Goal: Task Accomplishment & Management: Manage account settings

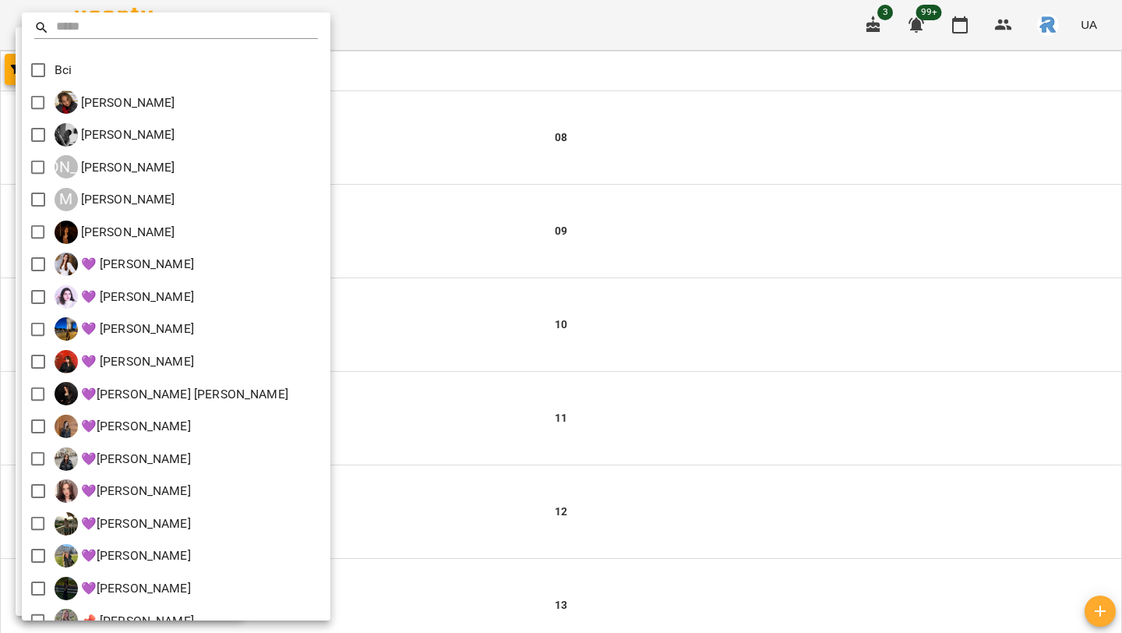
scroll to position [214, 0]
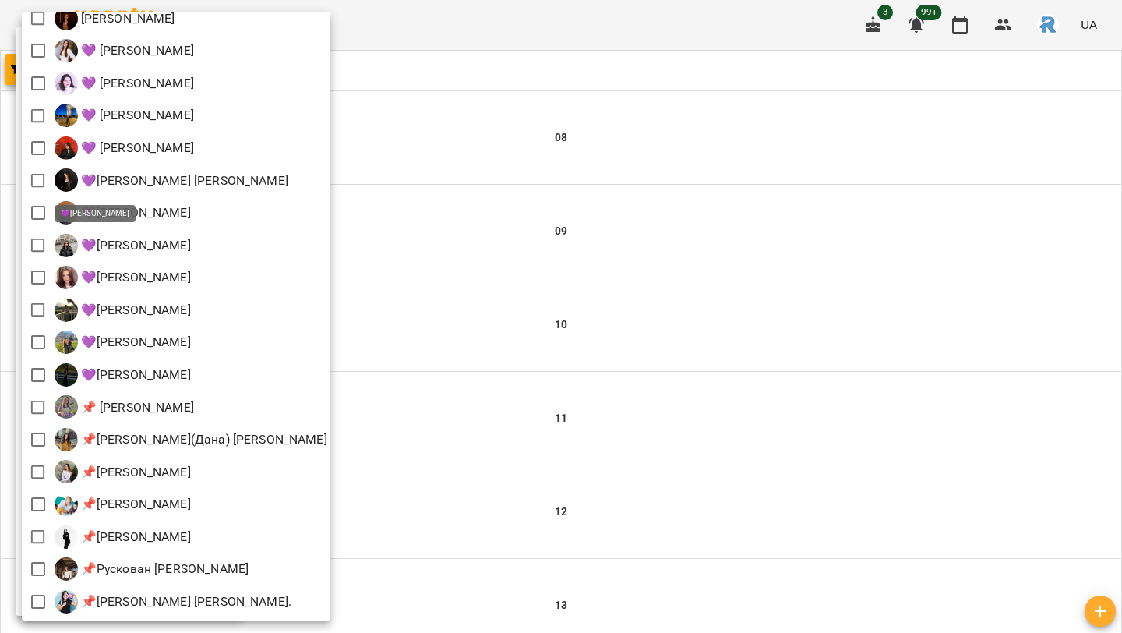
click at [379, 371] on div at bounding box center [561, 316] width 1122 height 633
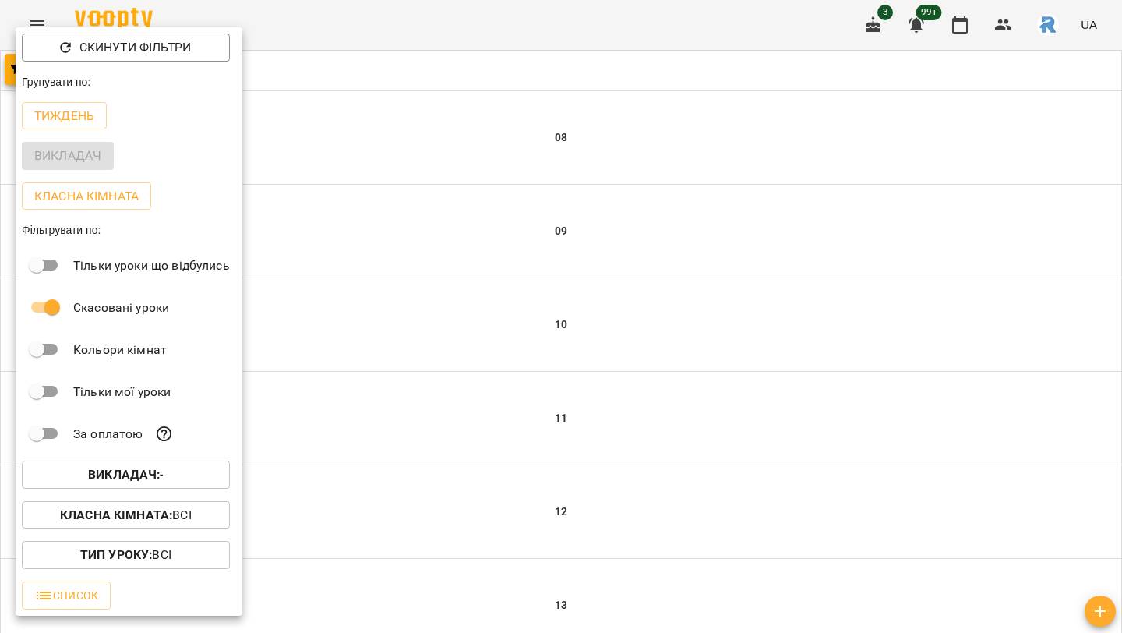
click at [418, 421] on div at bounding box center [561, 316] width 1122 height 633
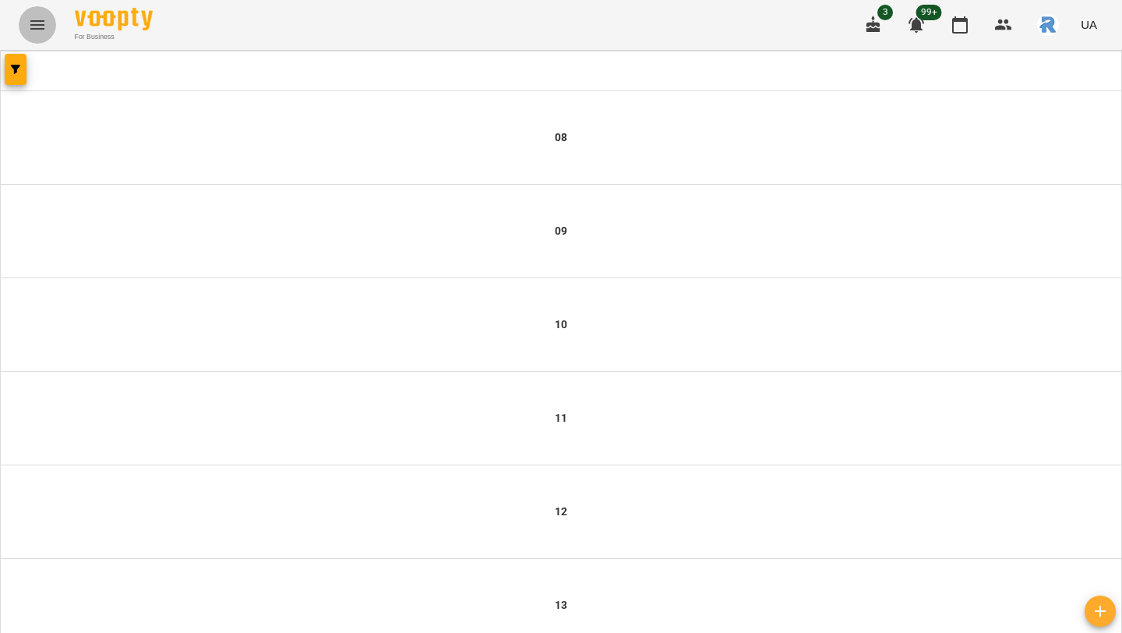
click at [44, 11] on button "Menu" at bounding box center [37, 24] width 37 height 37
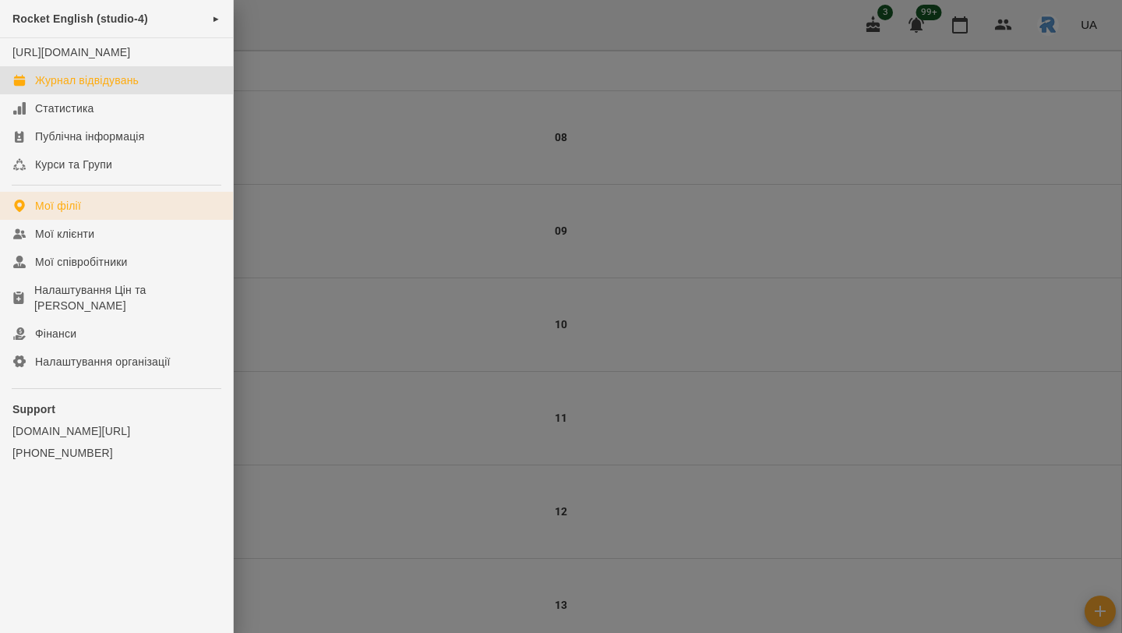
click at [83, 220] on link "Мої філії" at bounding box center [116, 206] width 233 height 28
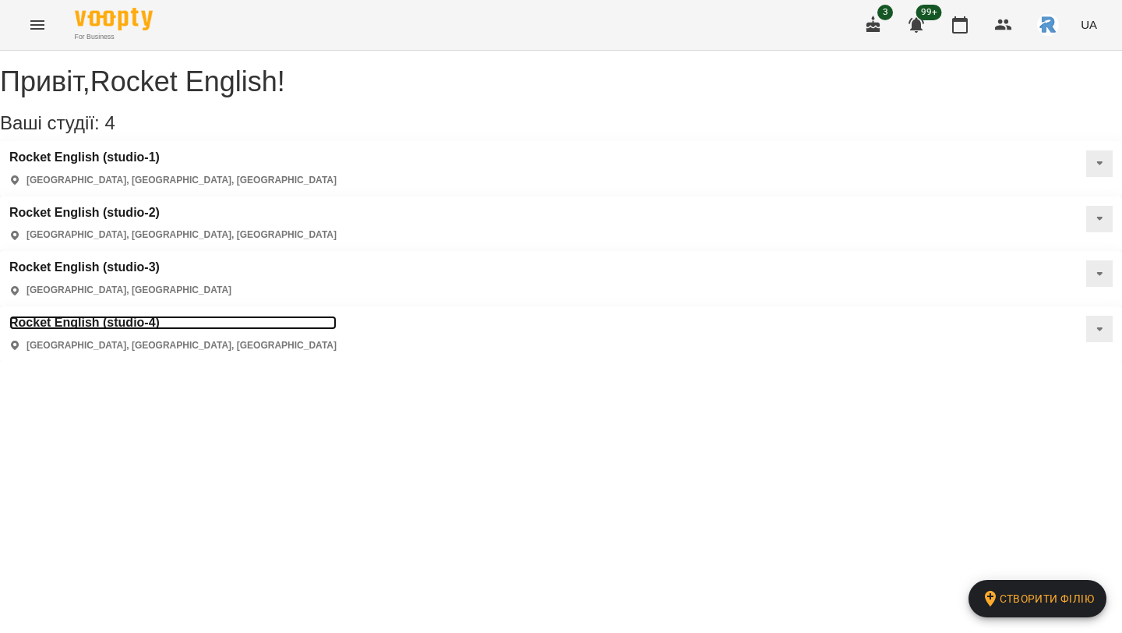
click at [146, 316] on h3 "Rocket English (studio-4)" at bounding box center [172, 323] width 327 height 14
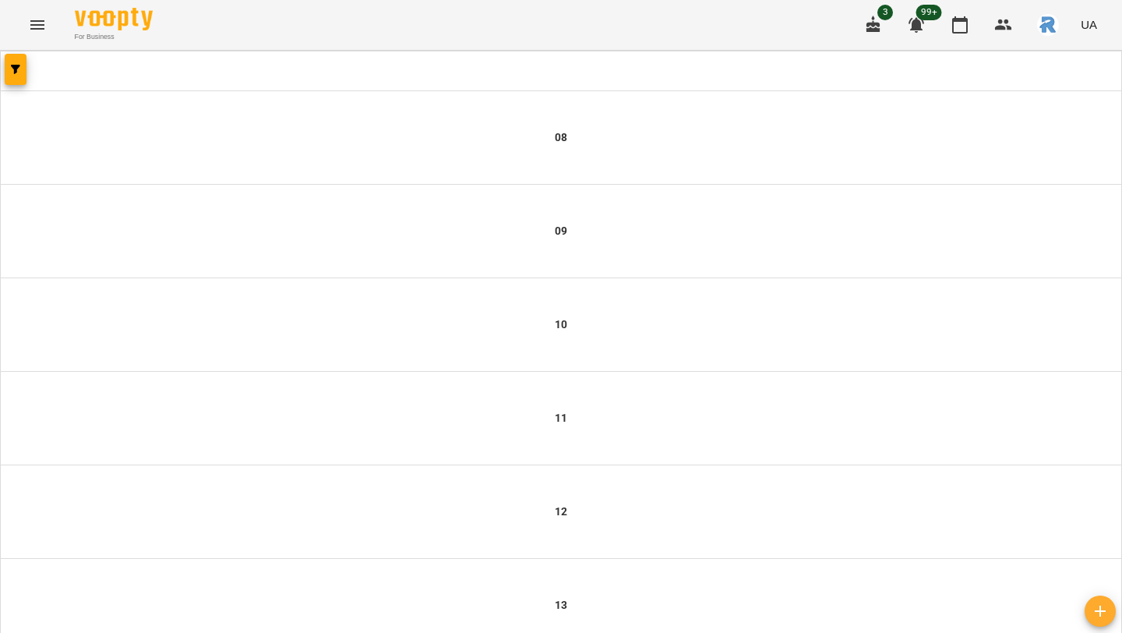
click at [2, 80] on div at bounding box center [561, 70] width 1121 height 39
click at [8, 79] on button "button" at bounding box center [16, 69] width 22 height 31
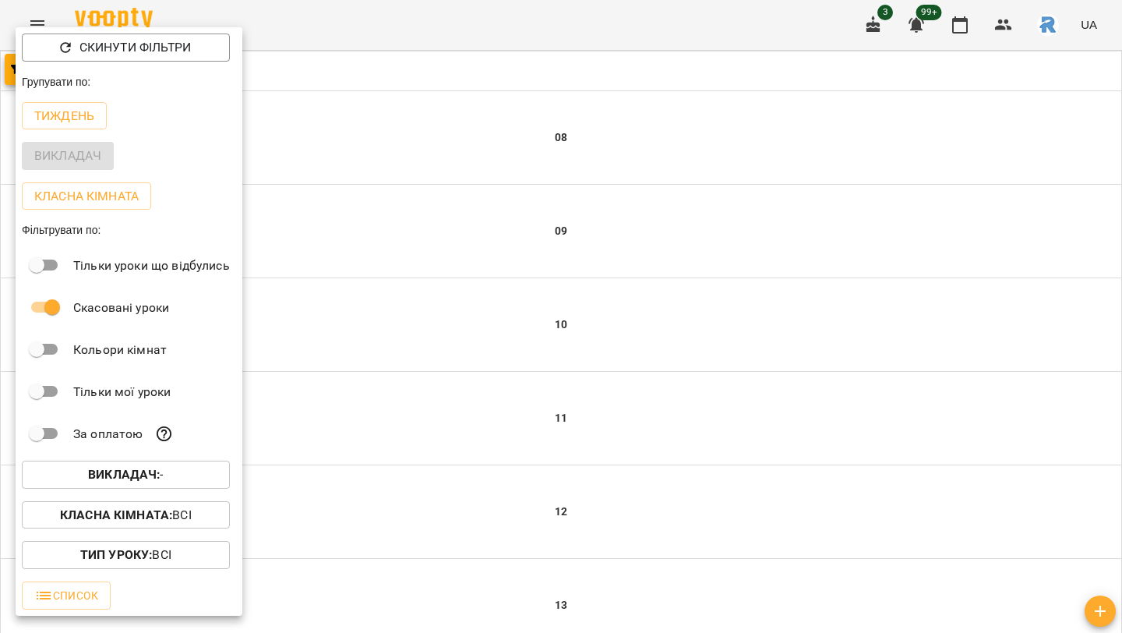
click at [92, 493] on div "Викладач : -" at bounding box center [129, 474] width 227 height 41
click at [84, 474] on span "Викладач : -" at bounding box center [125, 474] width 183 height 19
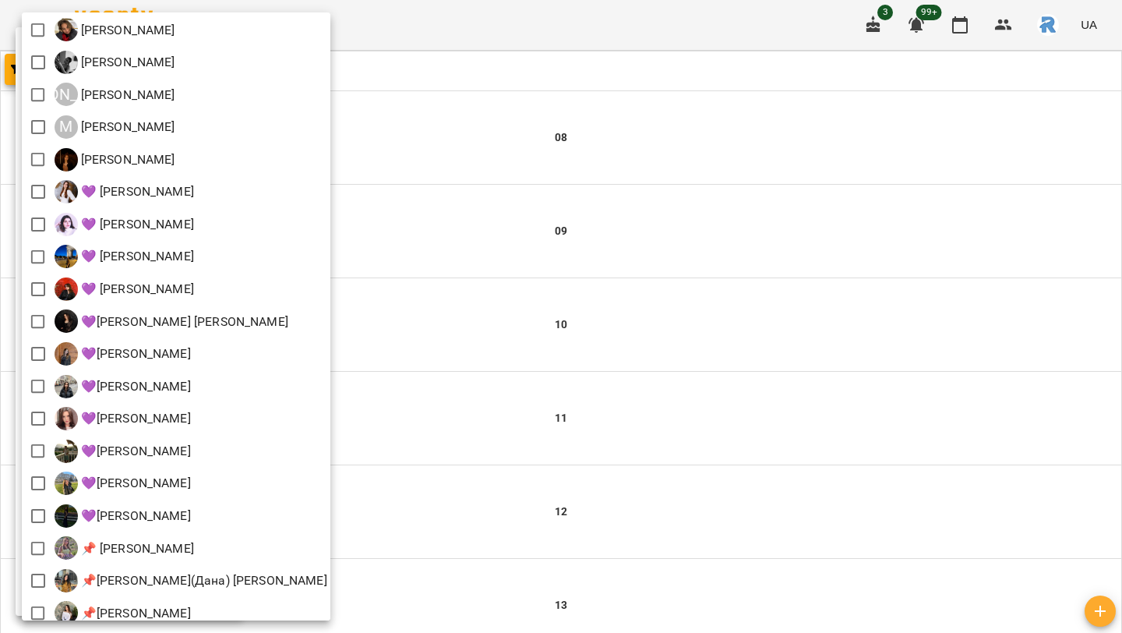
scroll to position [214, 0]
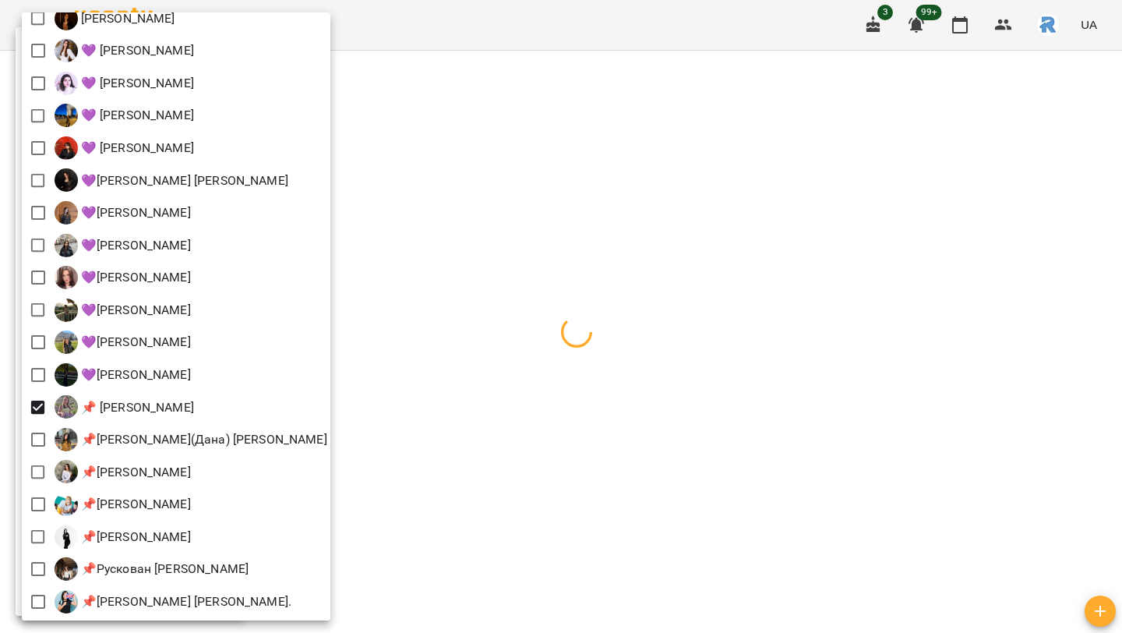
click at [1042, 341] on div at bounding box center [561, 316] width 1122 height 633
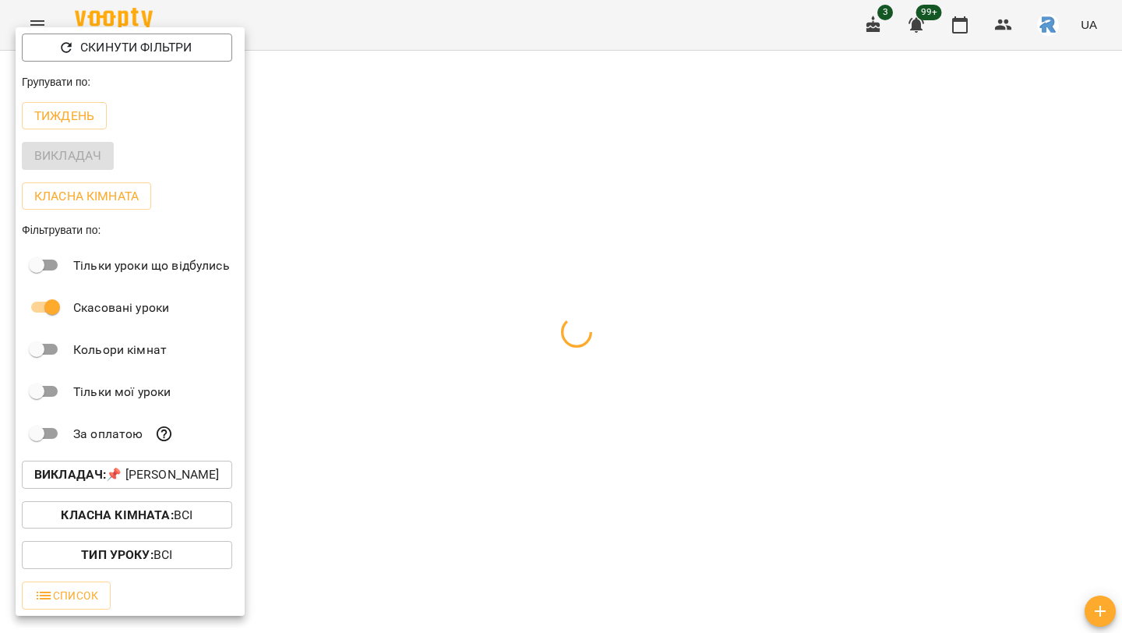
click at [826, 380] on div at bounding box center [561, 316] width 1122 height 633
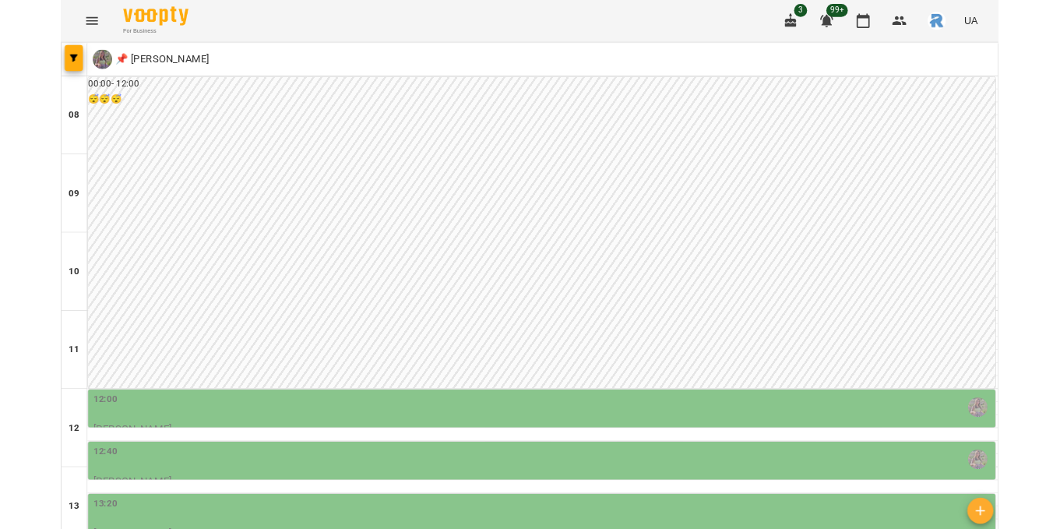
scroll to position [272, 0]
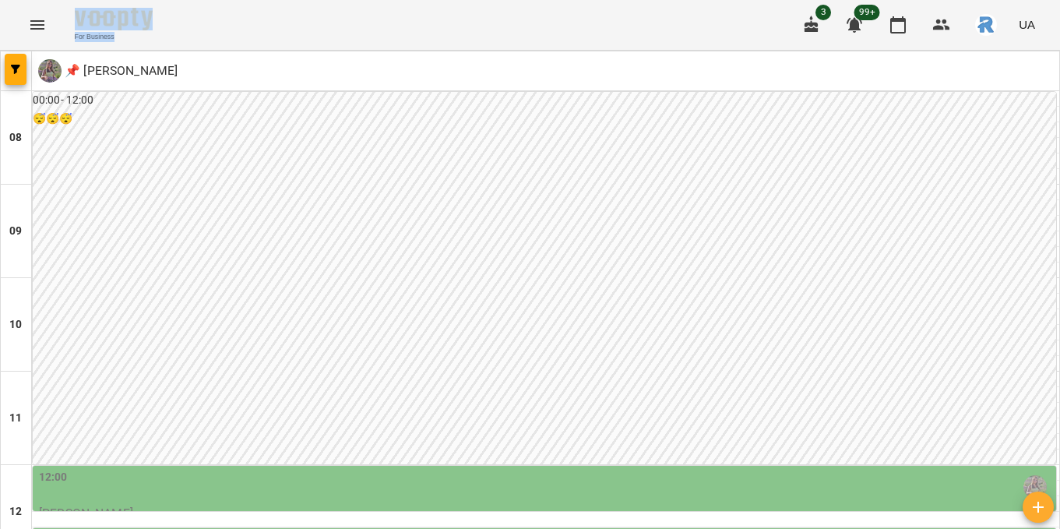
drag, startPoint x: 242, startPoint y: 37, endPoint x: 238, endPoint y: 1, distance: 36.8
click at [239, 1] on div "For Business 3 99+ UA" at bounding box center [530, 25] width 1060 height 50
click at [249, 53] on div "📌 [PERSON_NAME]" at bounding box center [546, 71] width 1028 height 36
click at [18, 69] on icon "button" at bounding box center [15, 69] width 9 height 9
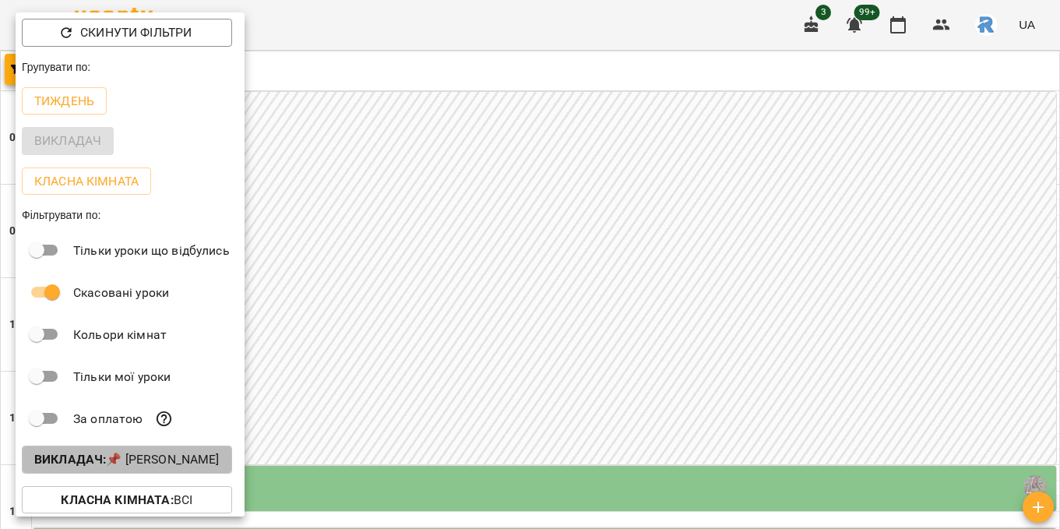
click at [157, 466] on p "Викладач : 📌 [PERSON_NAME]" at bounding box center [126, 459] width 185 height 19
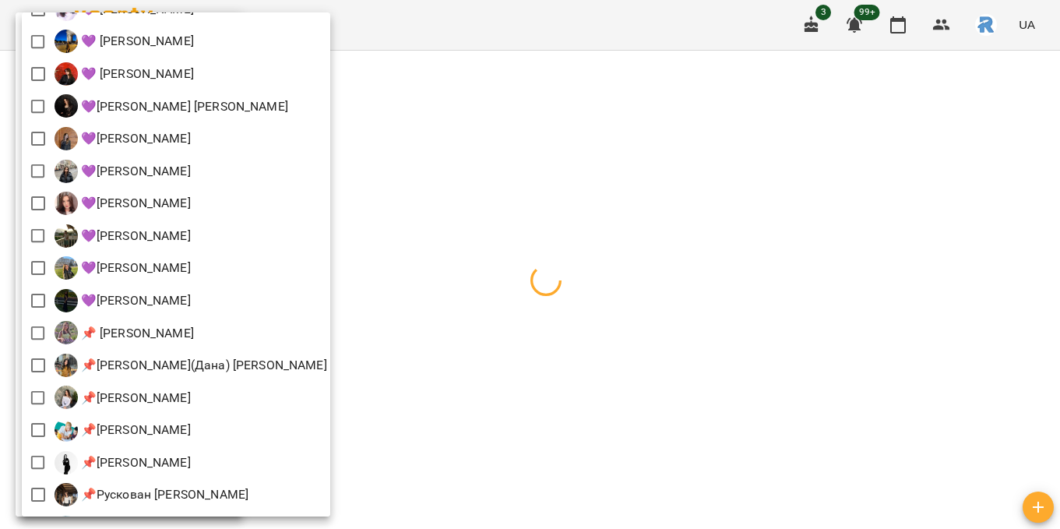
scroll to position [318, 0]
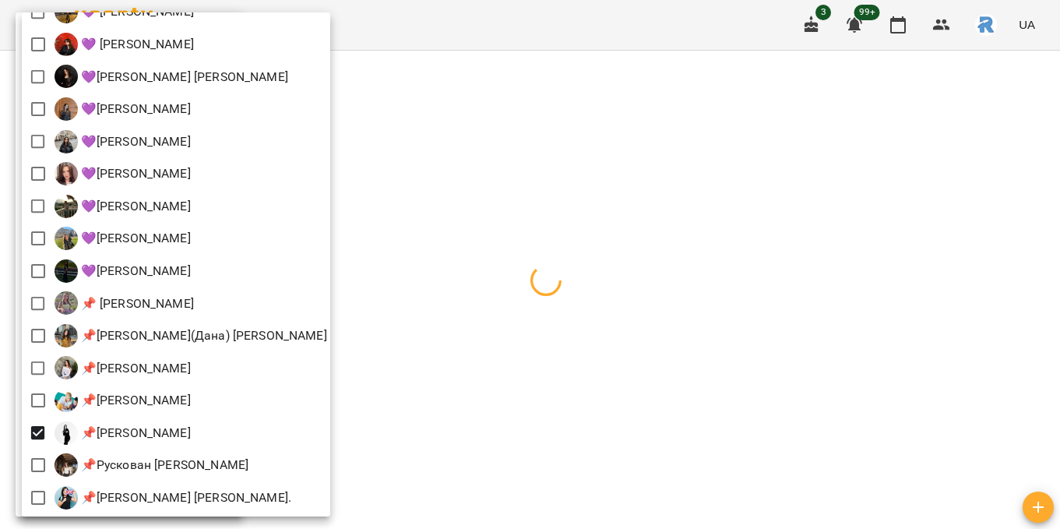
click at [418, 332] on div at bounding box center [530, 264] width 1060 height 529
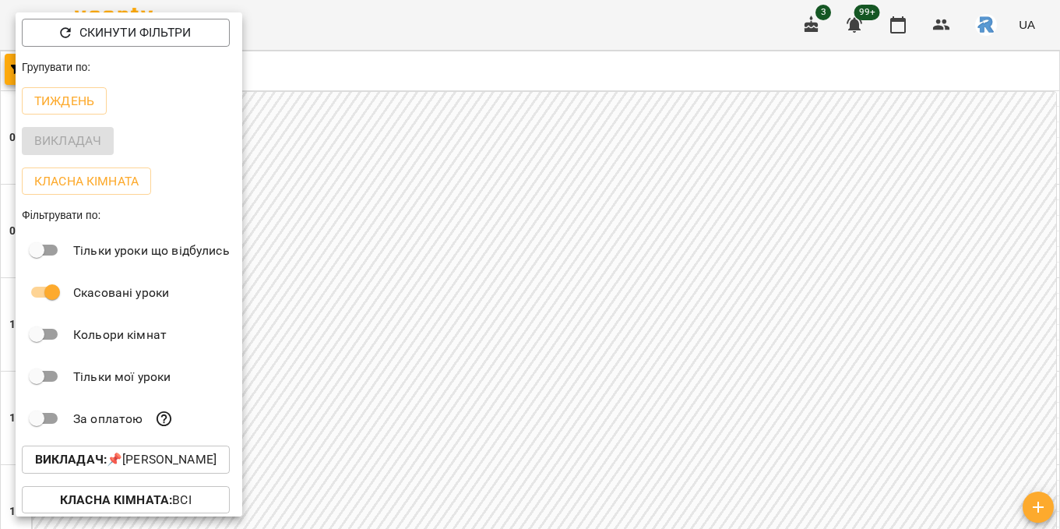
click at [683, 296] on div at bounding box center [530, 264] width 1060 height 529
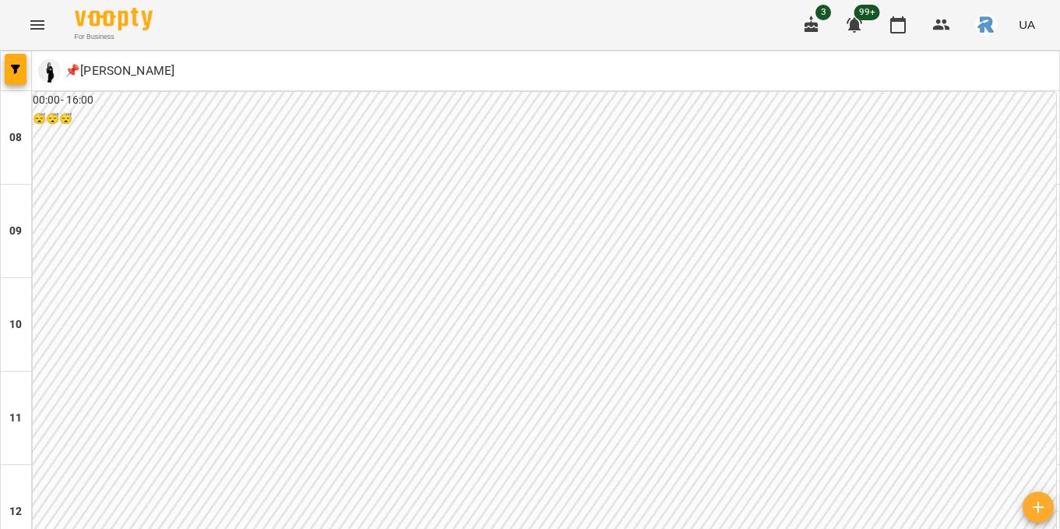
scroll to position [795, 0]
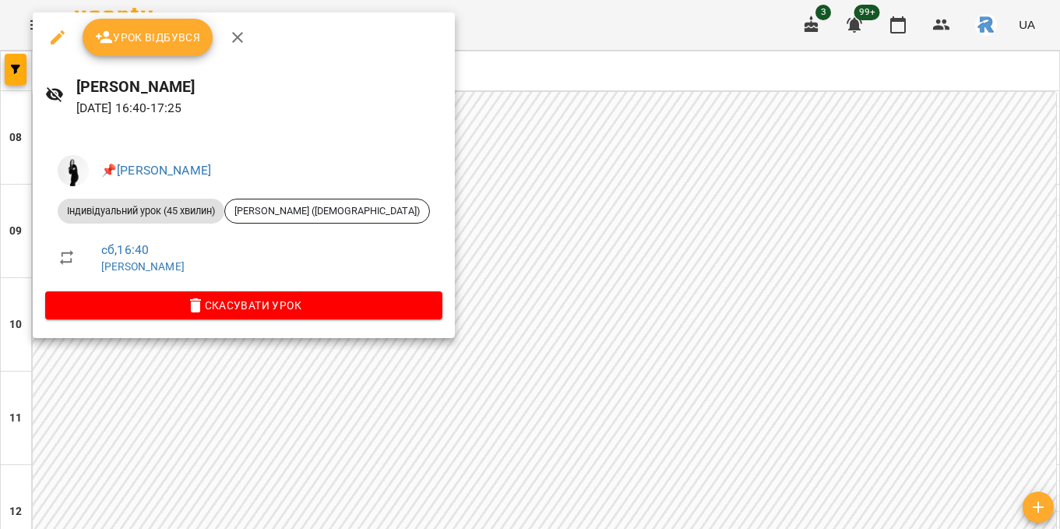
click at [697, 154] on div at bounding box center [530, 264] width 1060 height 529
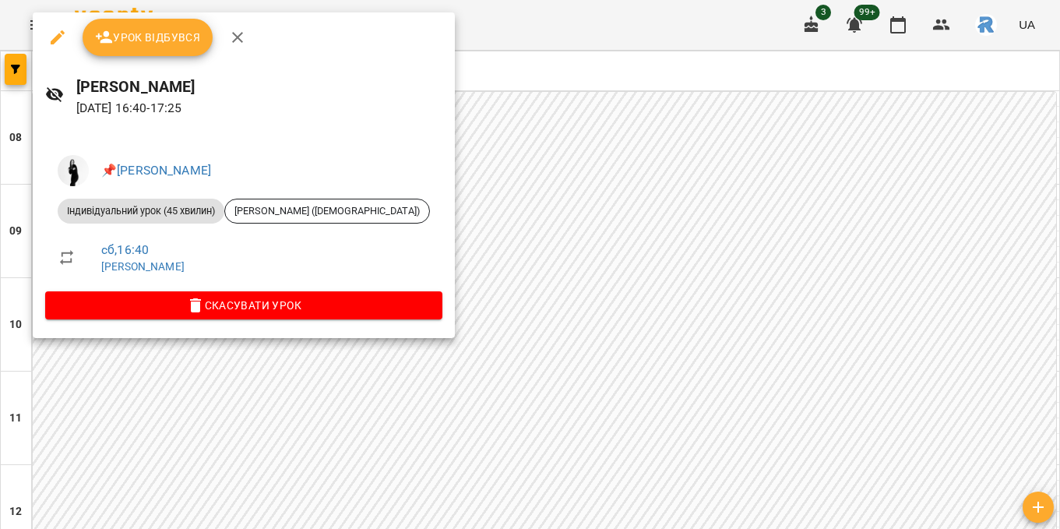
click at [926, 280] on div at bounding box center [530, 264] width 1060 height 529
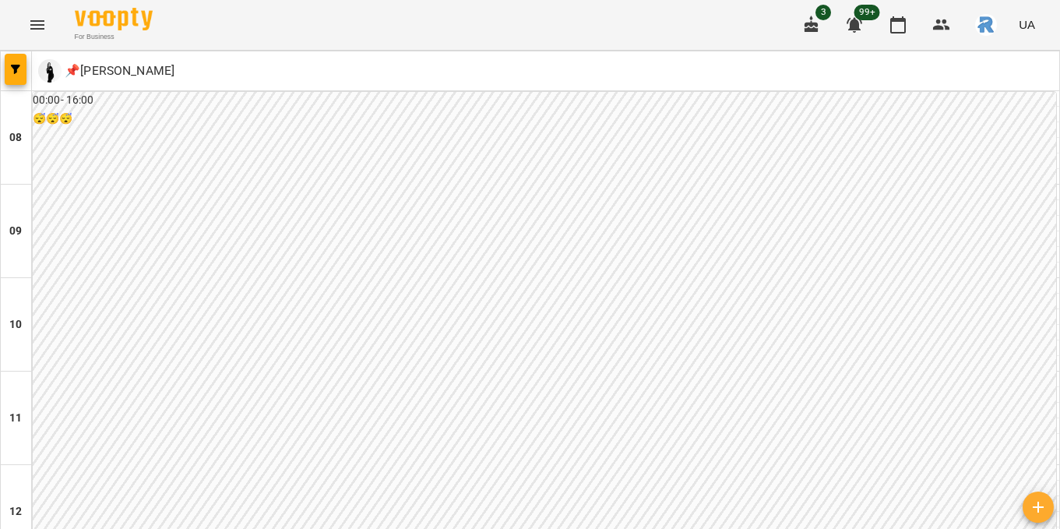
scroll to position [675, 0]
